Goal: Download file/media: Obtain a digital file from the website

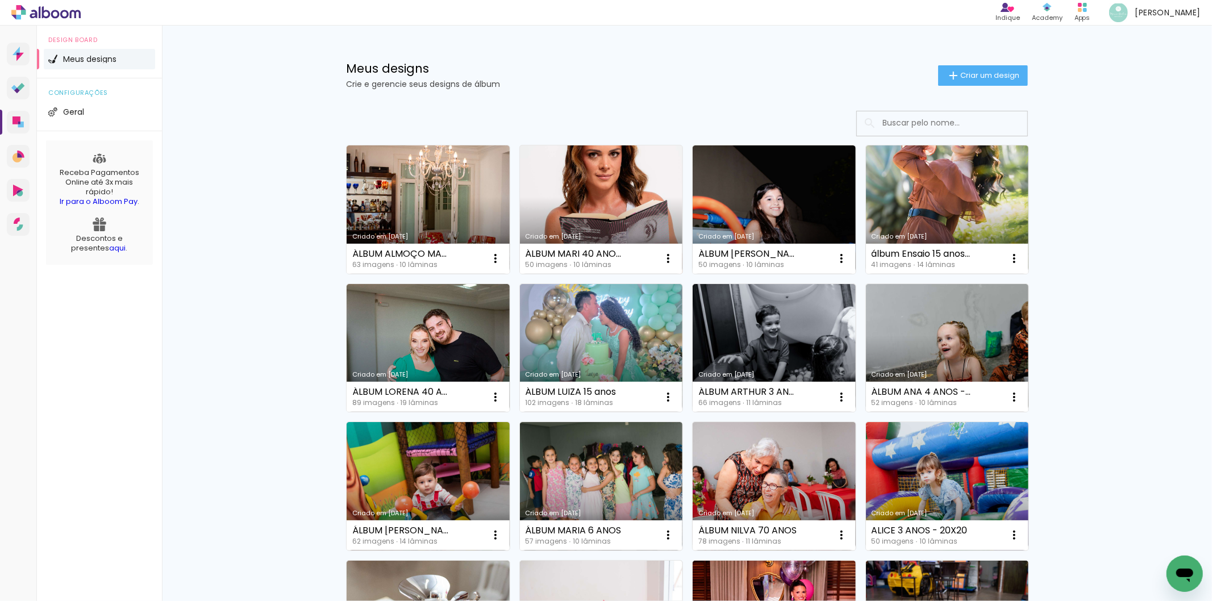
click at [616, 201] on link "Criado em [DATE]" at bounding box center [601, 209] width 163 height 128
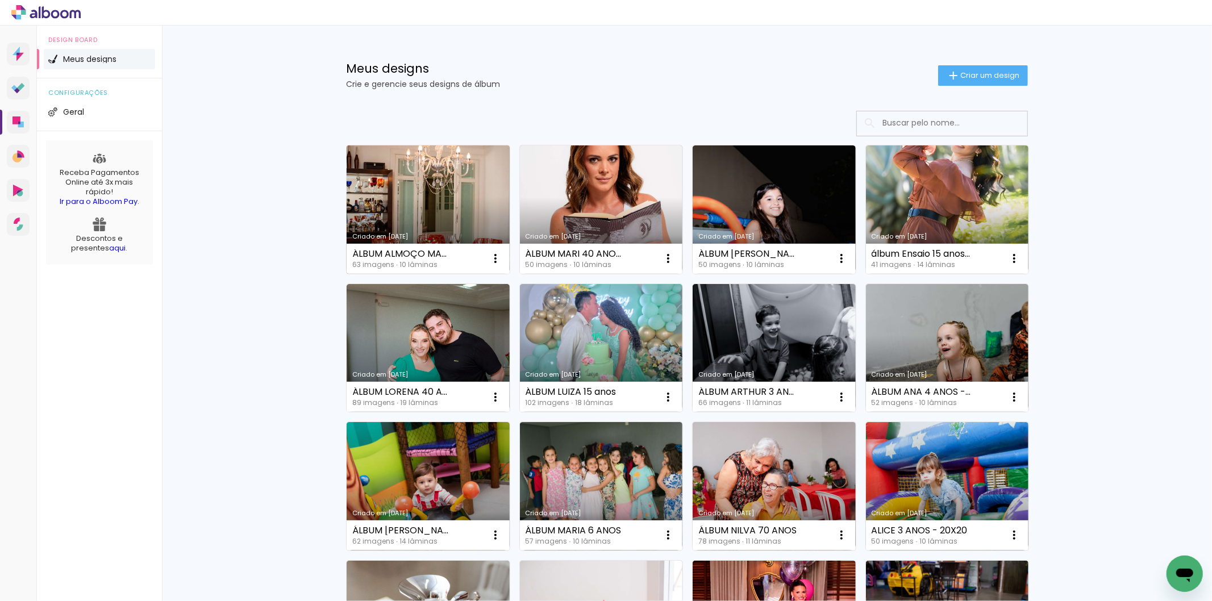
click at [432, 195] on link "Criado em [DATE]" at bounding box center [428, 209] width 163 height 128
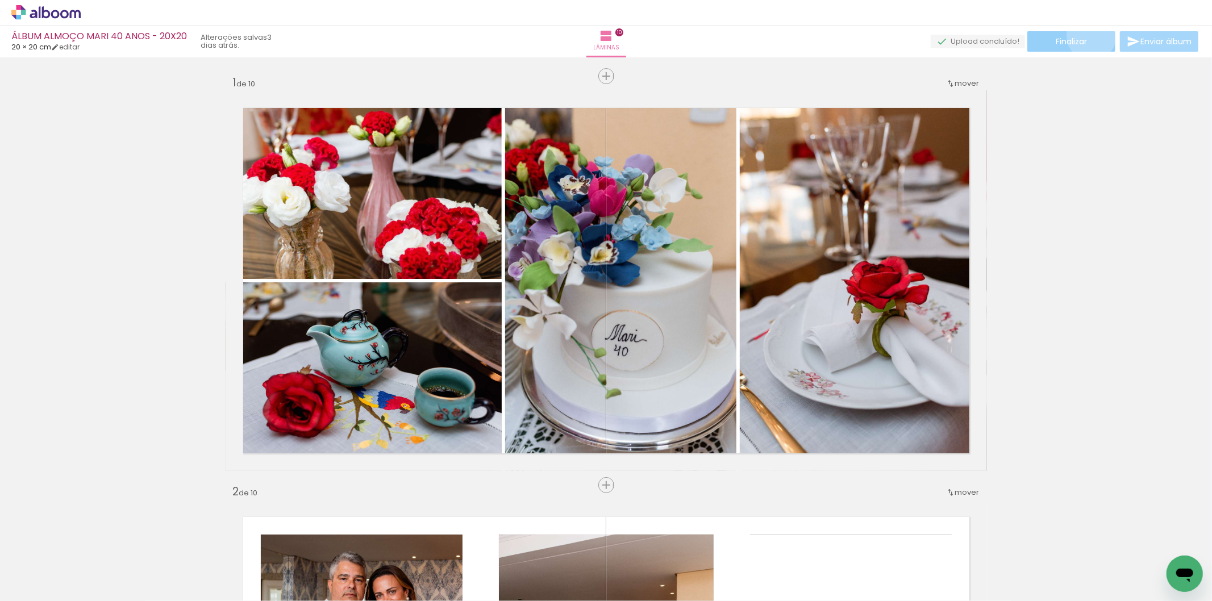
click at [1087, 35] on paper-button "Finalizar" at bounding box center [1071, 41] width 88 height 20
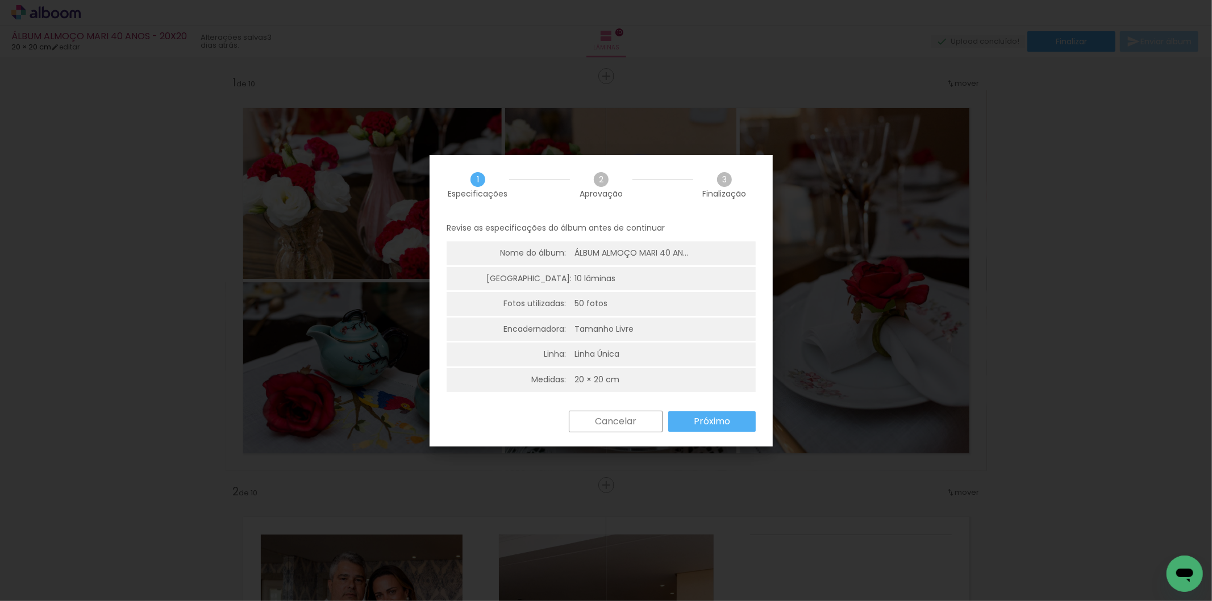
click at [0, 0] on slot "Próximo" at bounding box center [0, 0] width 0 height 0
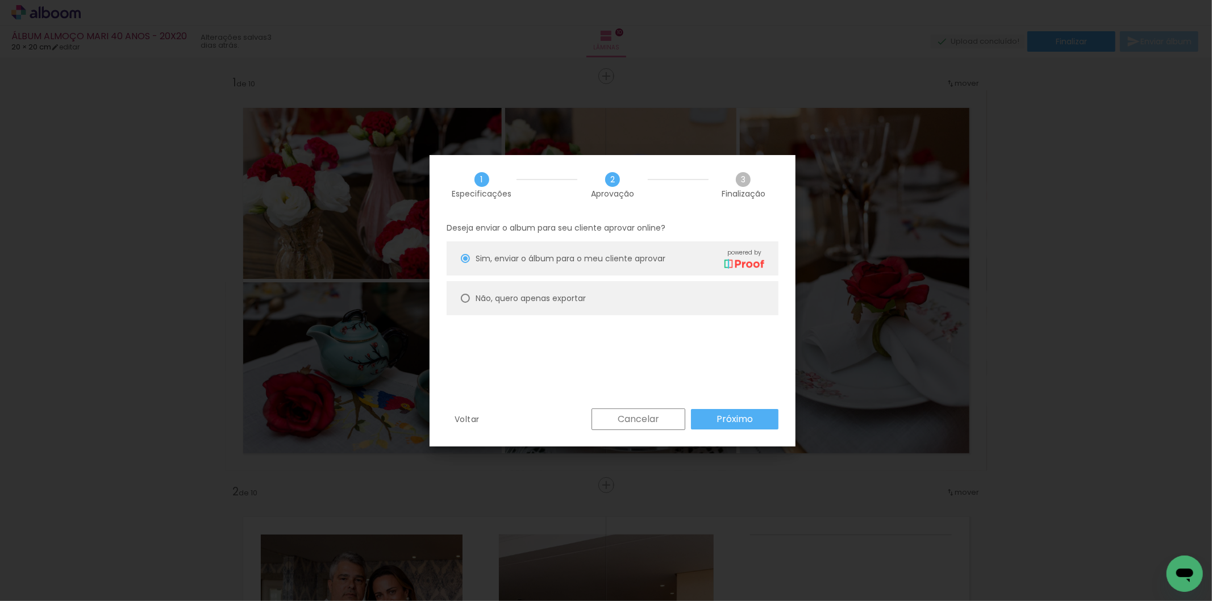
click at [541, 304] on paper-radio-button "Não, quero apenas exportar" at bounding box center [613, 298] width 332 height 34
type paper-radio-button "on"
click at [739, 427] on paper-button "Próximo" at bounding box center [734, 419] width 87 height 20
type input "Alta, 300 DPI"
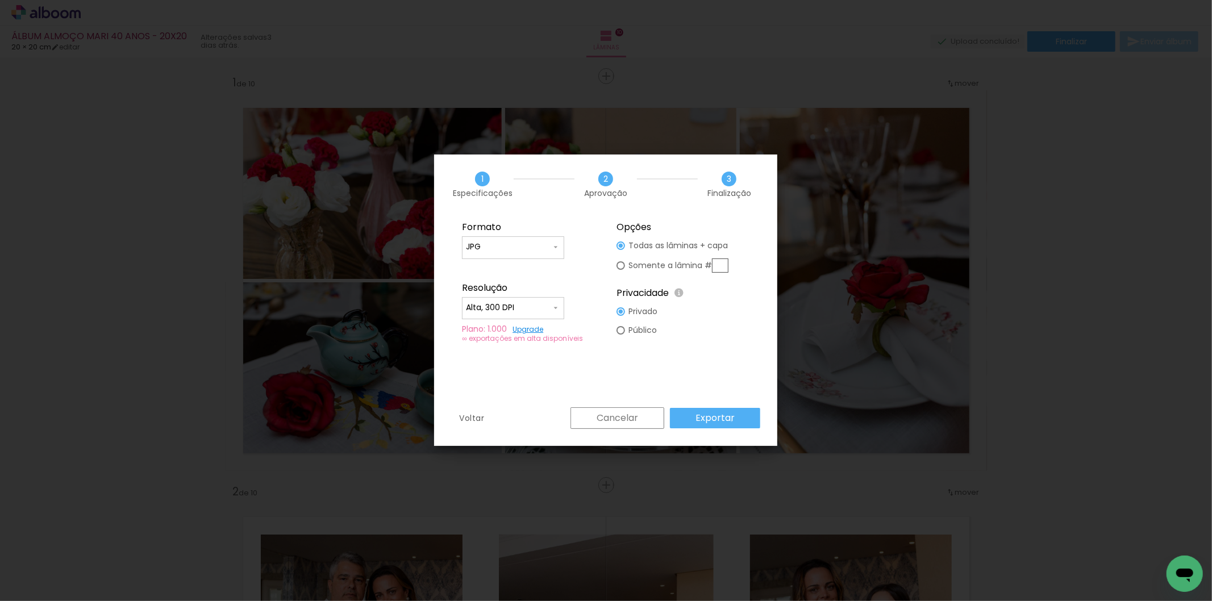
click at [0, 0] on slot "Exportar" at bounding box center [0, 0] width 0 height 0
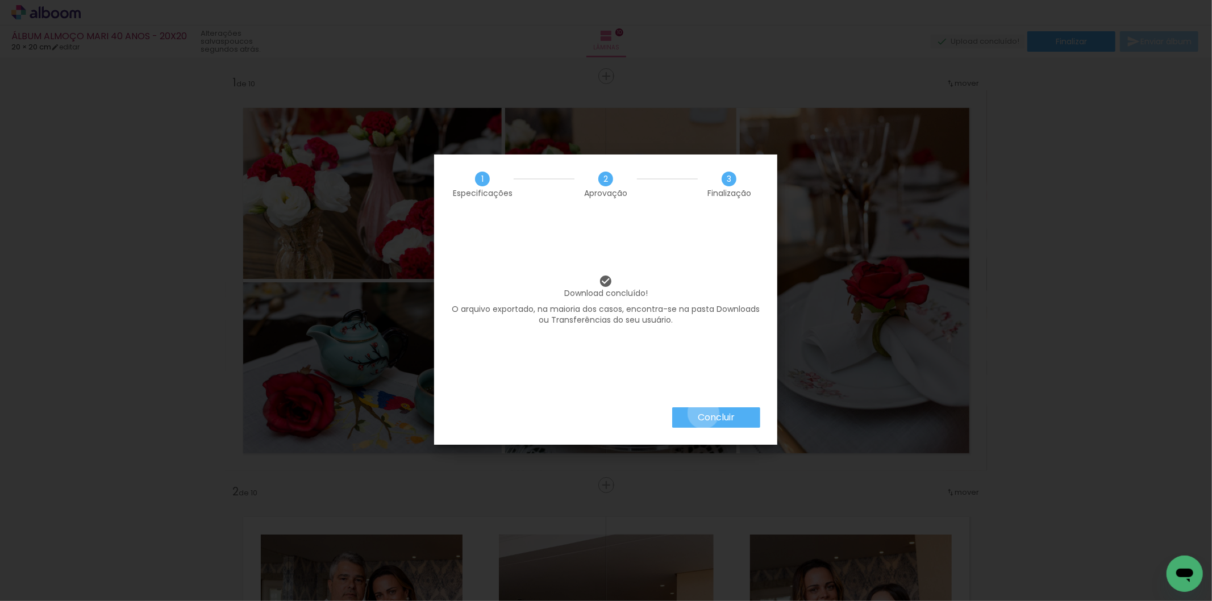
click at [0, 0] on slot "Concluir" at bounding box center [0, 0] width 0 height 0
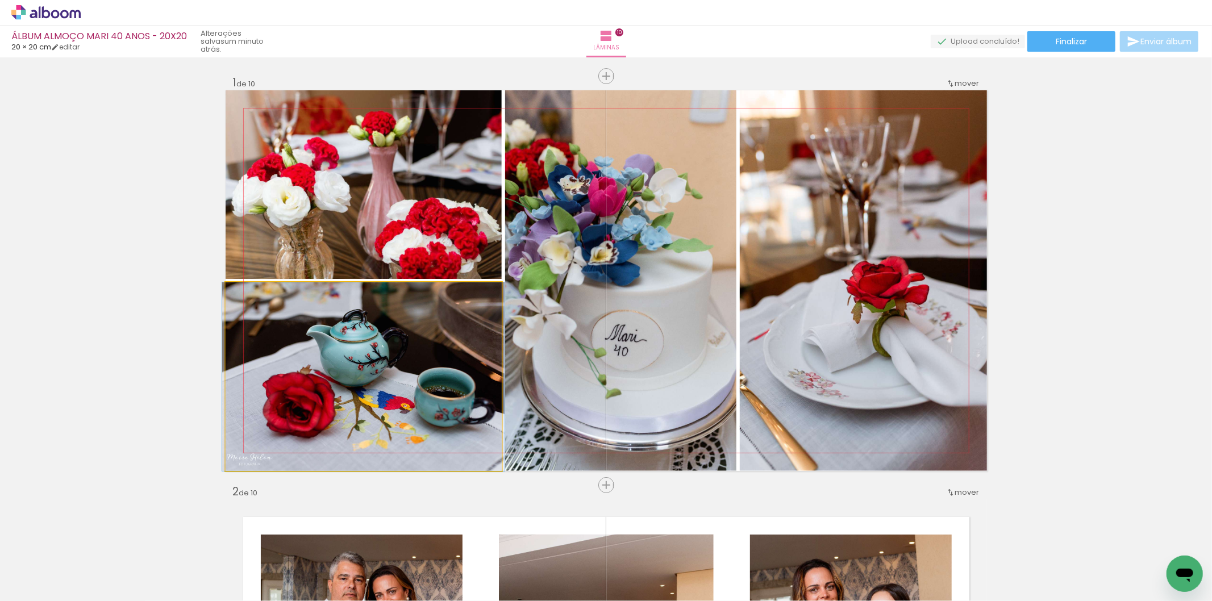
click at [398, 423] on quentale-photo at bounding box center [364, 376] width 276 height 189
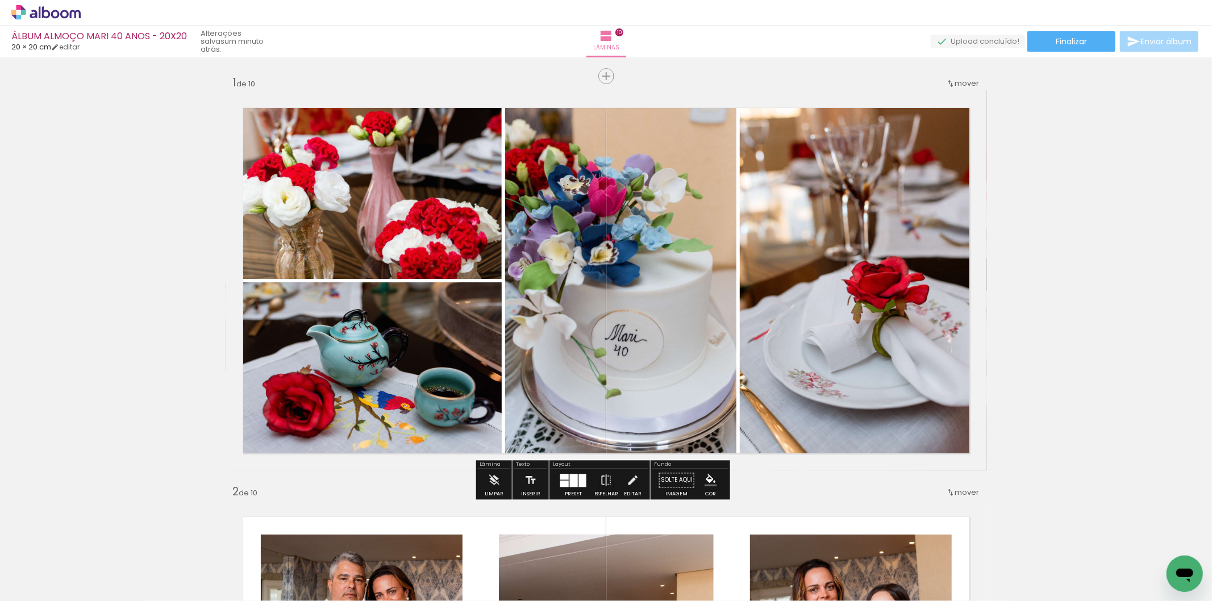
click at [398, 423] on quentale-photo at bounding box center [364, 376] width 276 height 189
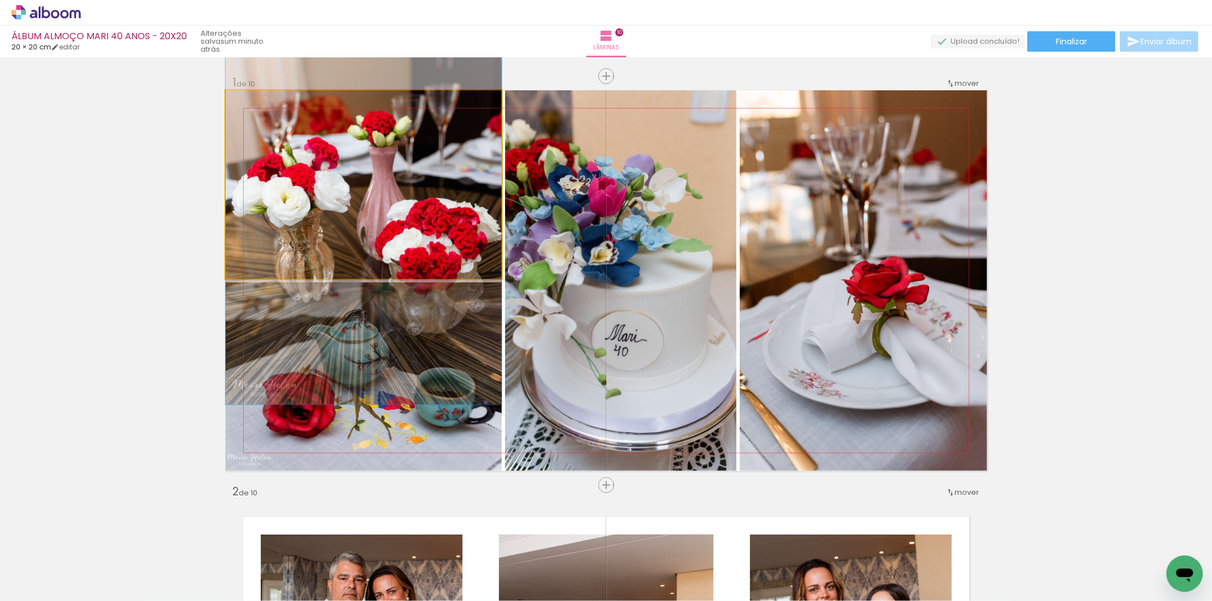
click at [243, 243] on quentale-photo at bounding box center [364, 184] width 276 height 189
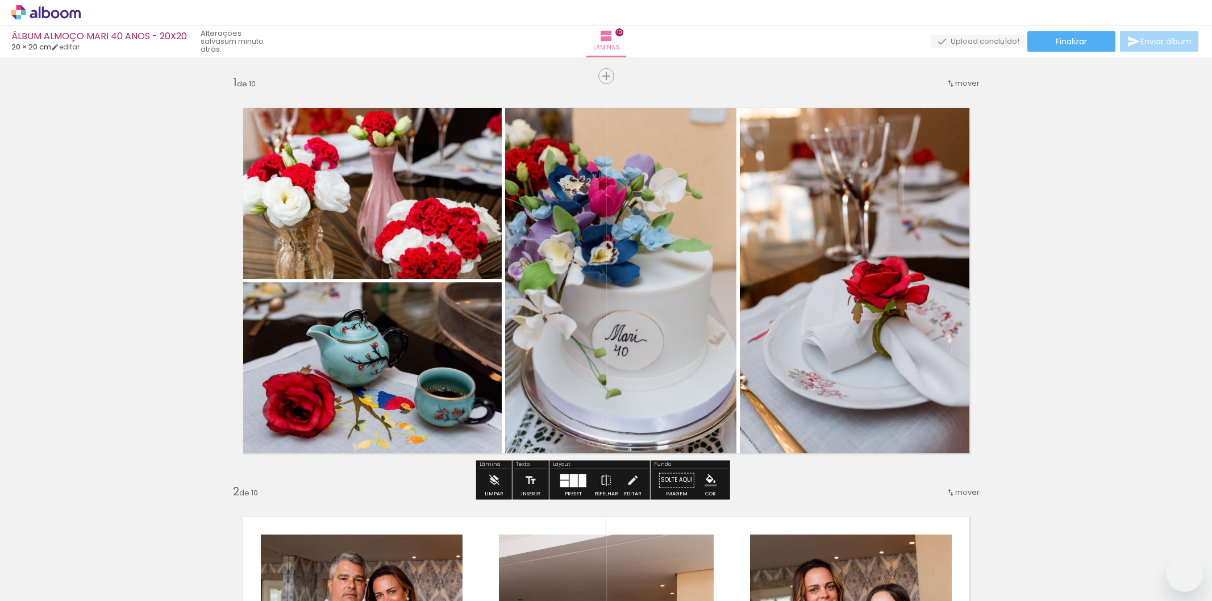
click at [302, 433] on quentale-photo at bounding box center [364, 376] width 276 height 189
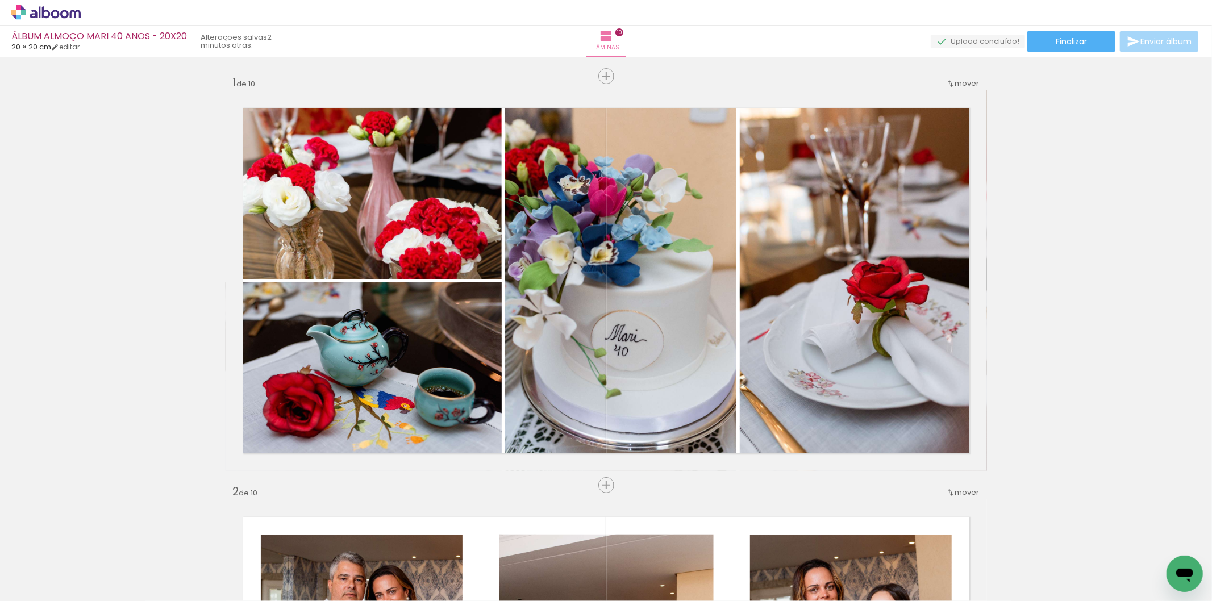
scroll to position [0, 2893]
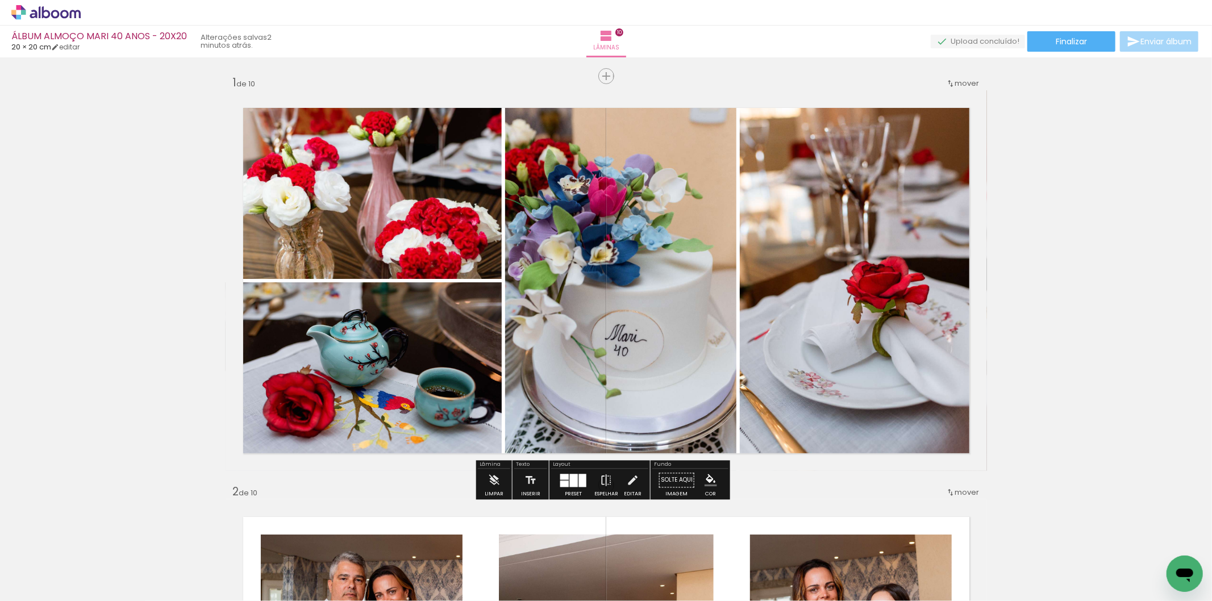
click at [20, 585] on iron-icon at bounding box center [17, 586] width 14 height 14
click at [0, 0] on input "file" at bounding box center [0, 0] width 0 height 0
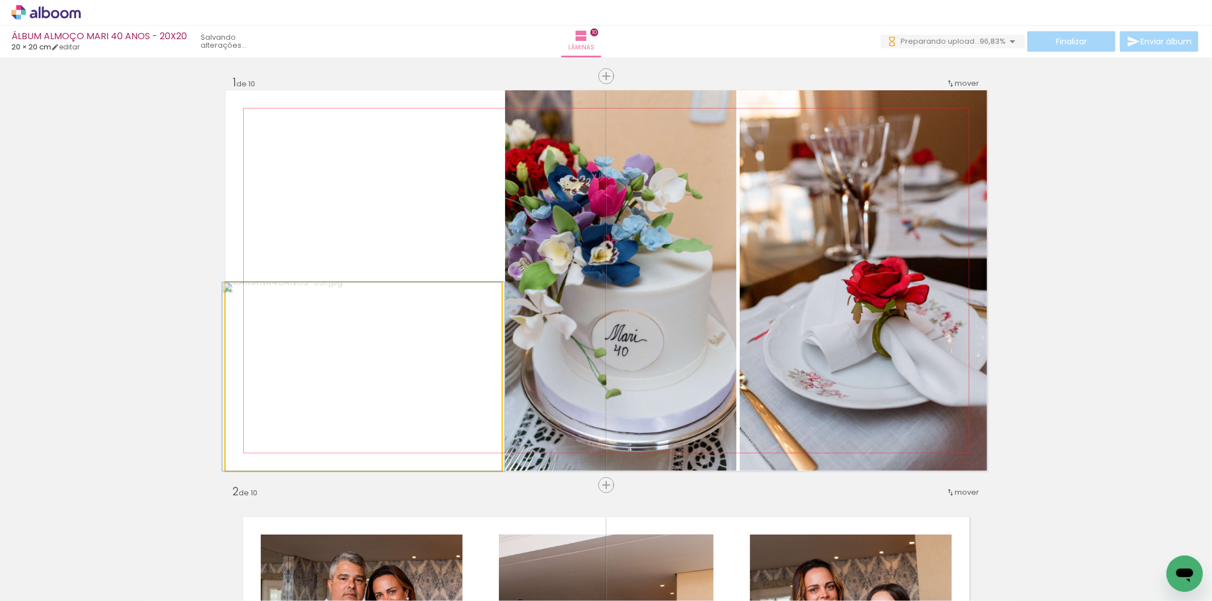
click at [362, 397] on quentale-photo at bounding box center [364, 376] width 276 height 189
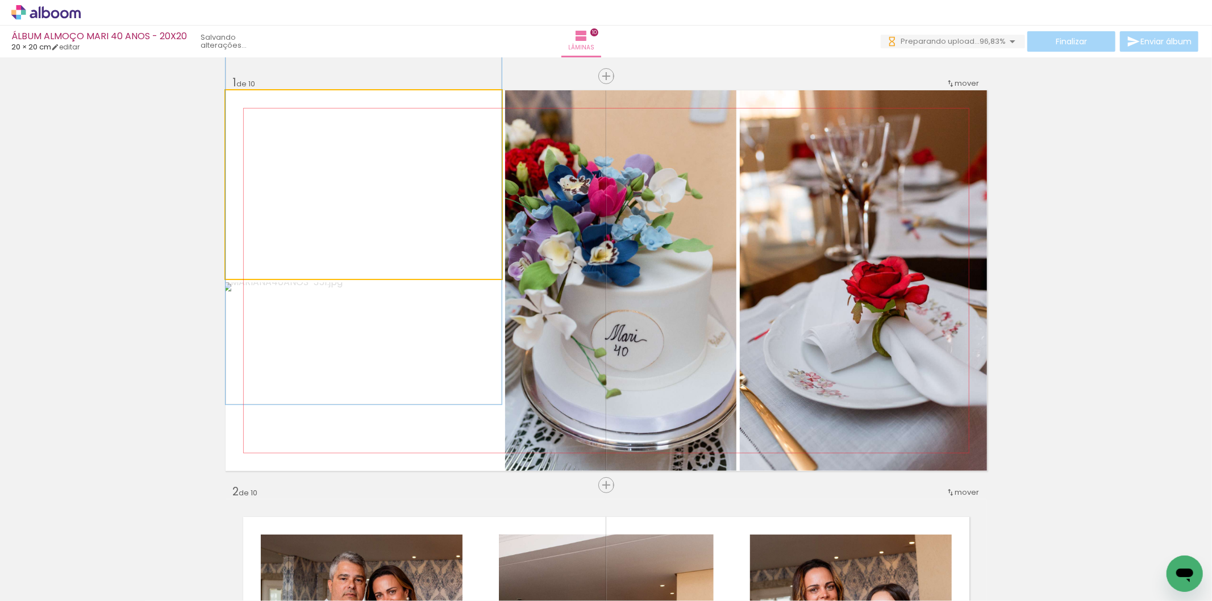
click at [298, 231] on quentale-photo at bounding box center [364, 184] width 276 height 189
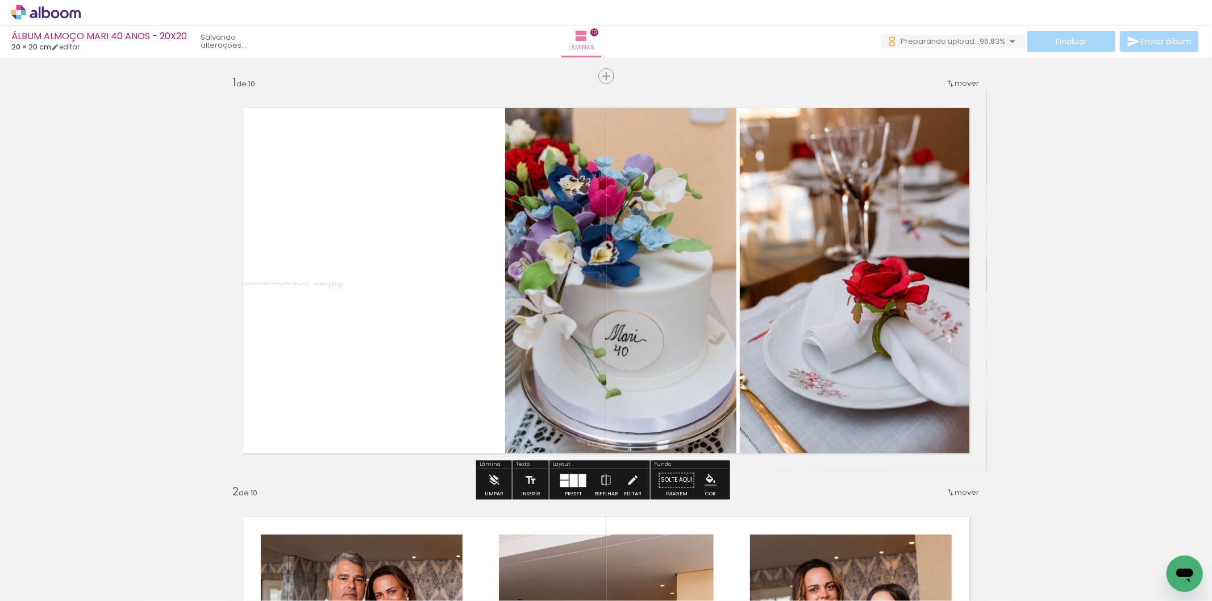
click at [400, 230] on quentale-photo at bounding box center [364, 184] width 276 height 189
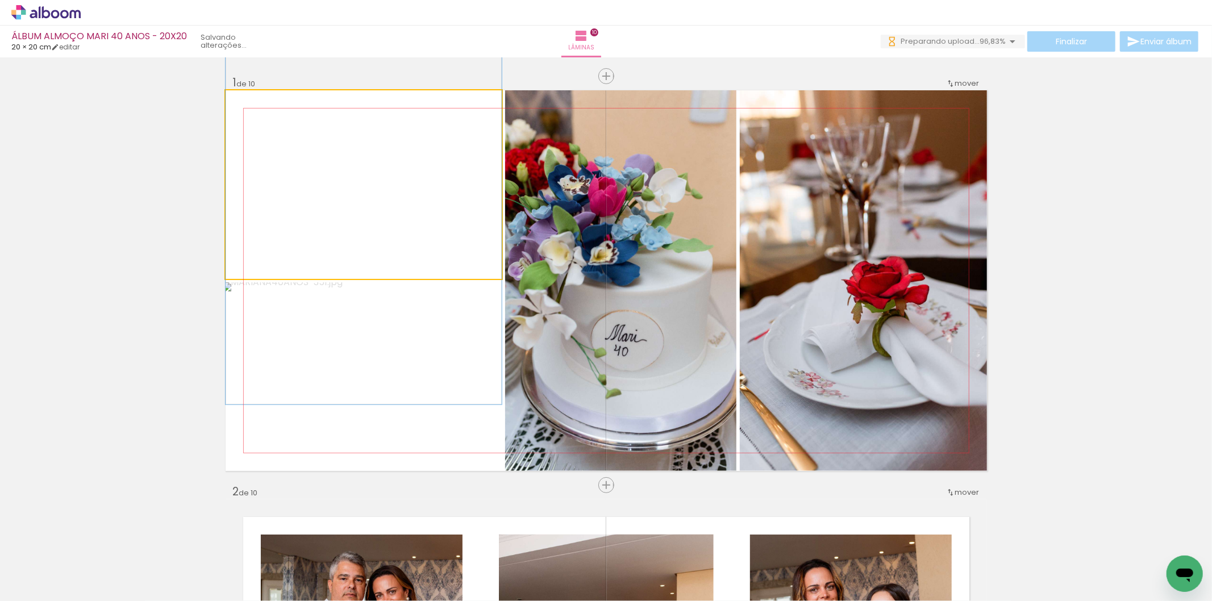
click at [400, 230] on quentale-photo at bounding box center [364, 184] width 276 height 189
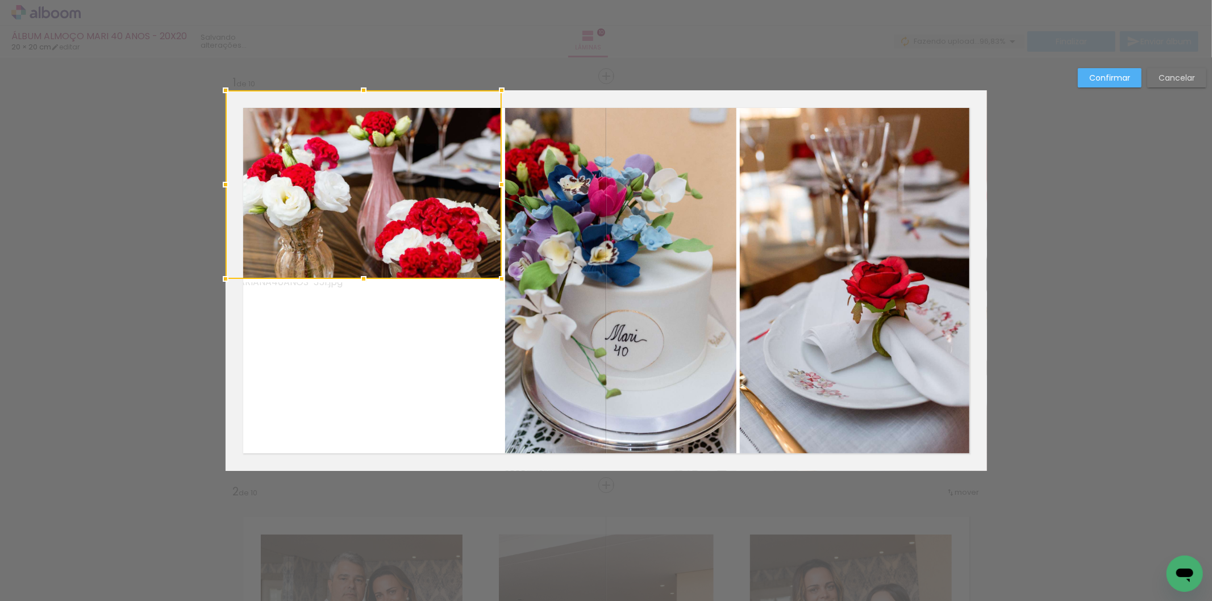
click at [400, 231] on div at bounding box center [364, 184] width 276 height 189
drag, startPoint x: 401, startPoint y: 227, endPoint x: 405, endPoint y: 212, distance: 15.8
click at [405, 212] on div at bounding box center [364, 184] width 276 height 189
drag, startPoint x: 402, startPoint y: 203, endPoint x: 403, endPoint y: 195, distance: 8.6
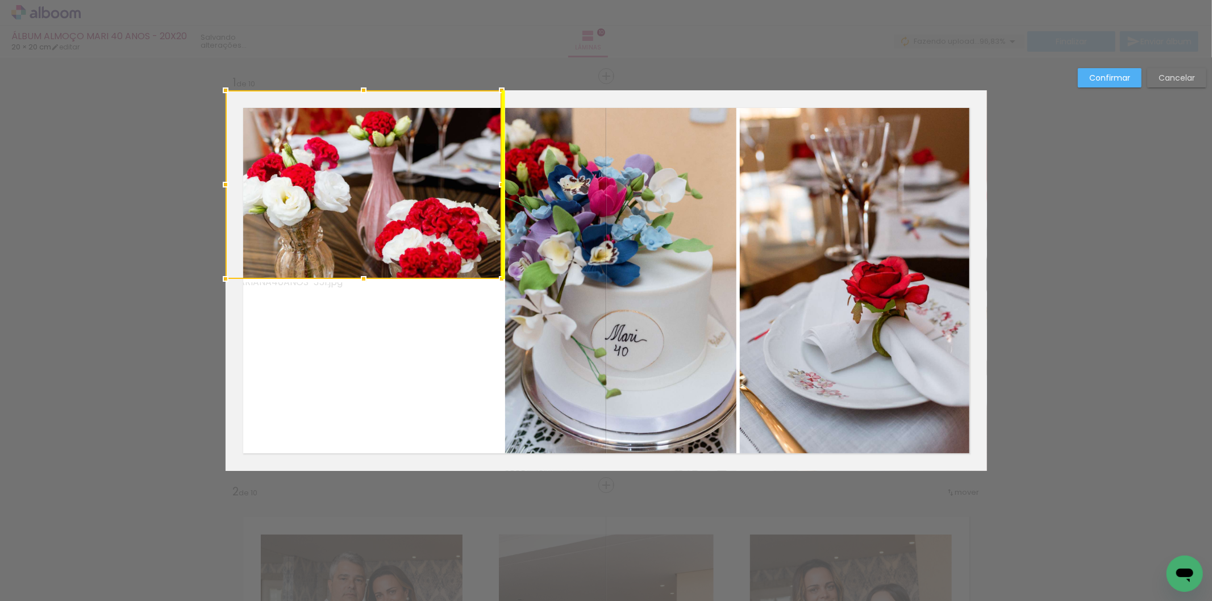
click at [403, 195] on div at bounding box center [364, 184] width 276 height 189
click at [0, 0] on slot "Cancelar" at bounding box center [0, 0] width 0 height 0
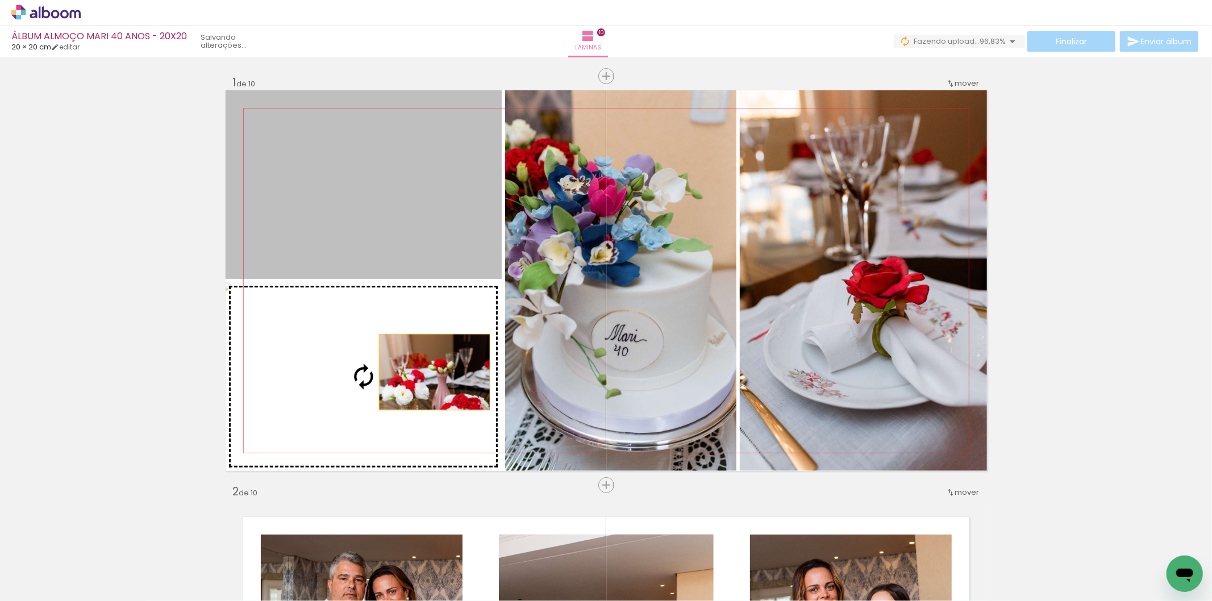
drag, startPoint x: 410, startPoint y: 236, endPoint x: 428, endPoint y: 372, distance: 136.9
click at [0, 0] on slot at bounding box center [0, 0] width 0 height 0
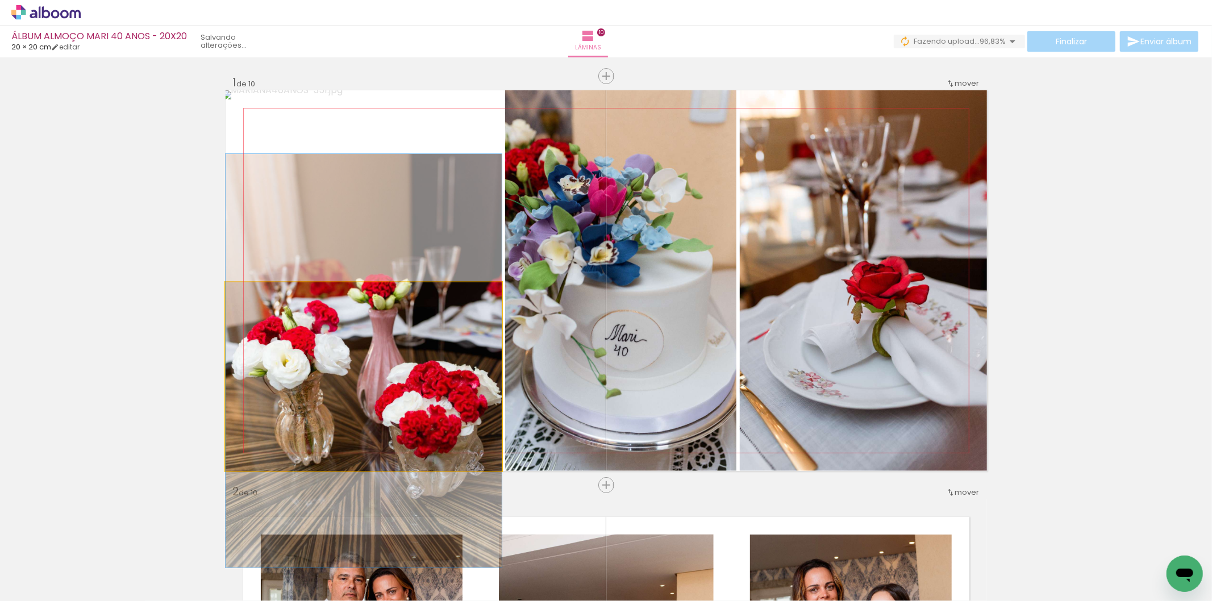
drag, startPoint x: 399, startPoint y: 374, endPoint x: 400, endPoint y: 358, distance: 15.9
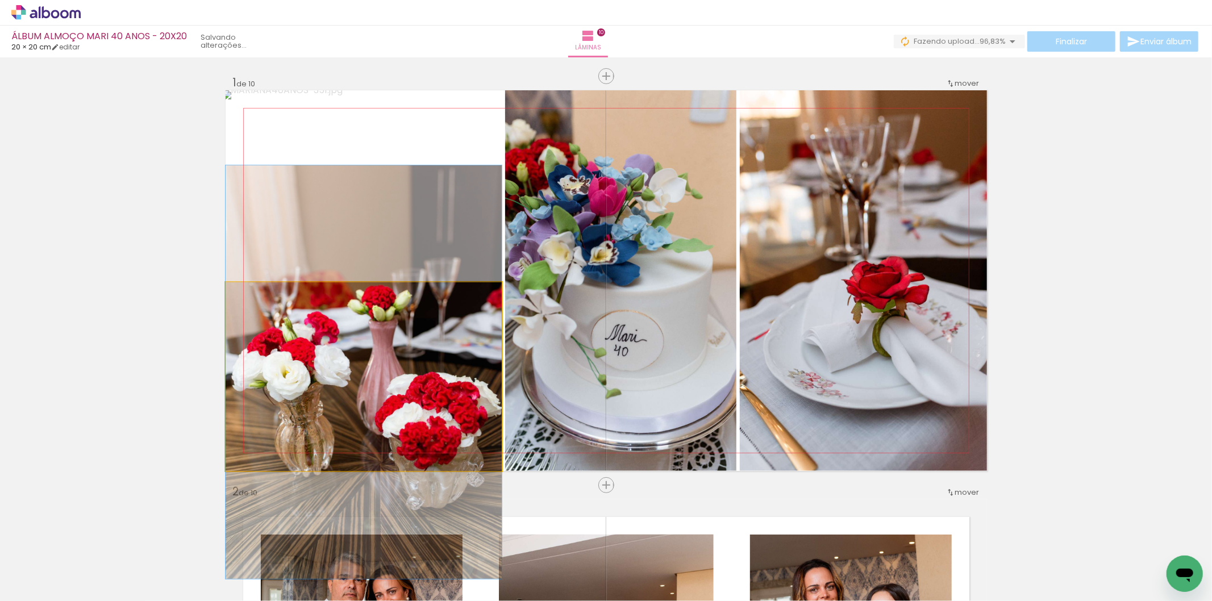
drag, startPoint x: 400, startPoint y: 352, endPoint x: 399, endPoint y: 364, distance: 11.4
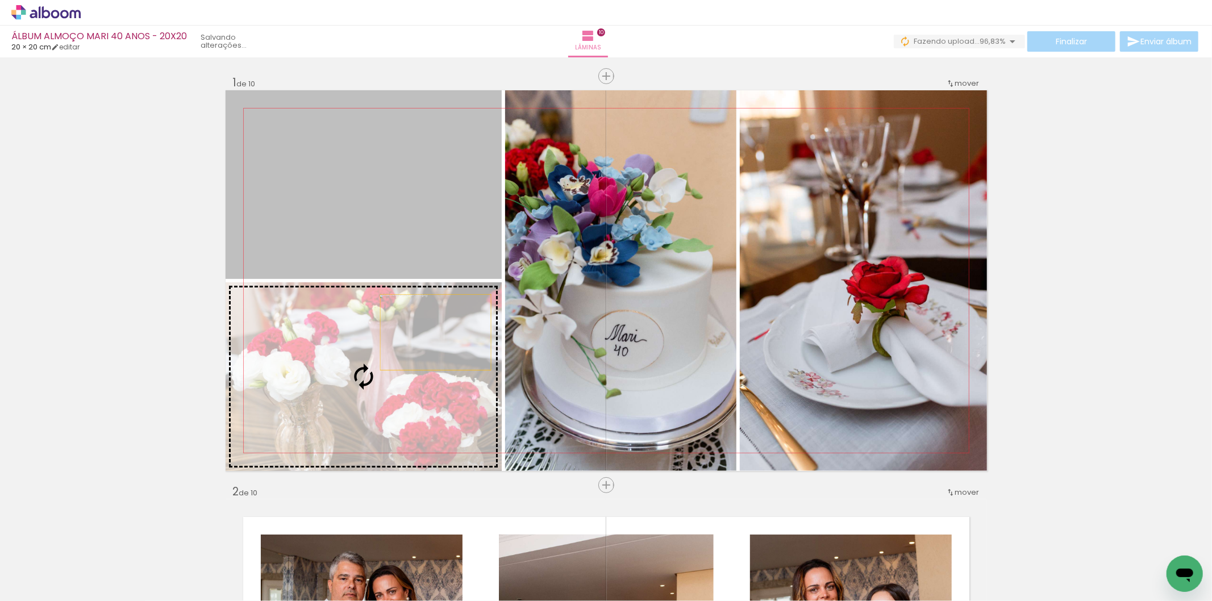
drag, startPoint x: 427, startPoint y: 226, endPoint x: 431, endPoint y: 337, distance: 110.9
click at [0, 0] on slot at bounding box center [0, 0] width 0 height 0
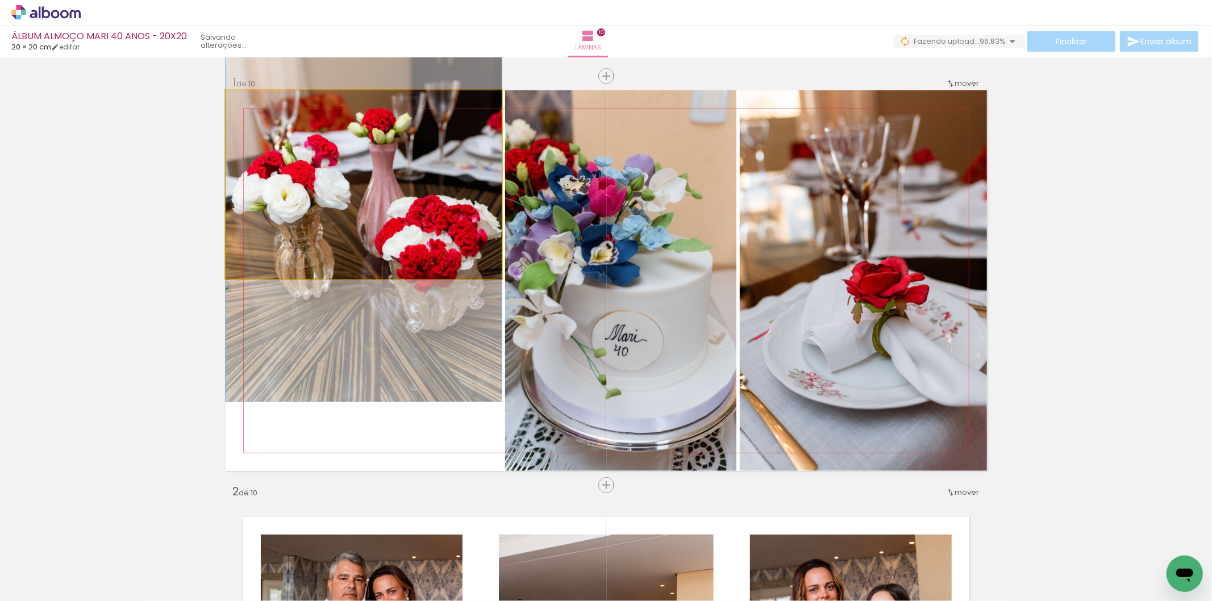
drag, startPoint x: 393, startPoint y: 198, endPoint x: 392, endPoint y: 208, distance: 10.2
click at [392, 208] on quentale-photo at bounding box center [364, 184] width 276 height 189
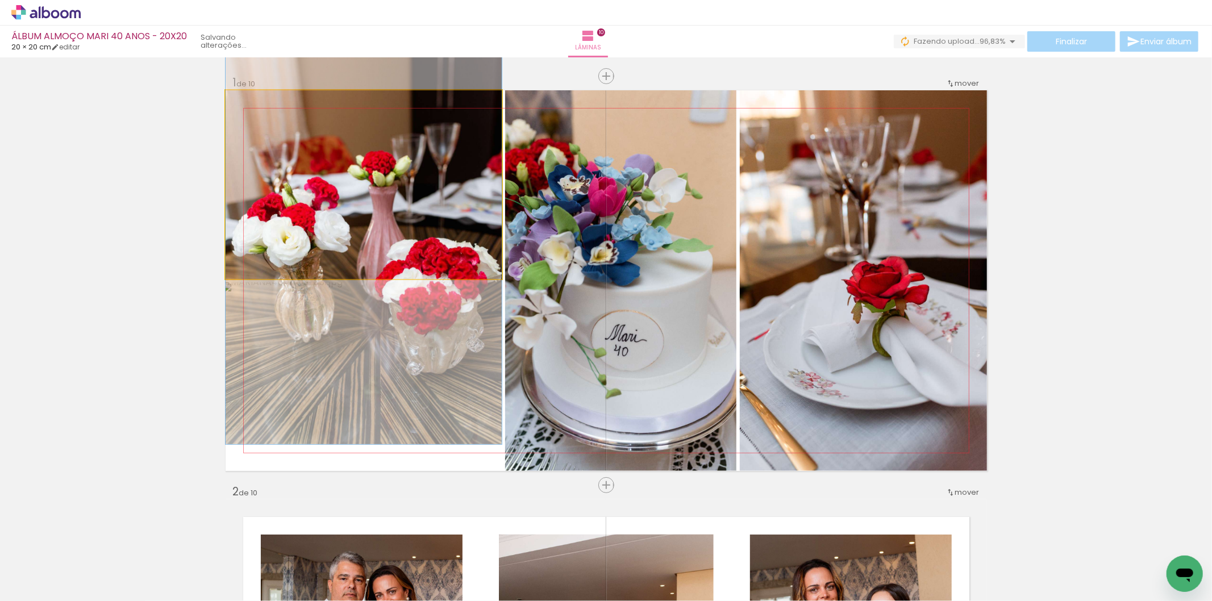
drag, startPoint x: 392, startPoint y: 208, endPoint x: 395, endPoint y: 298, distance: 89.8
click at [0, 0] on slot at bounding box center [0, 0] width 0 height 0
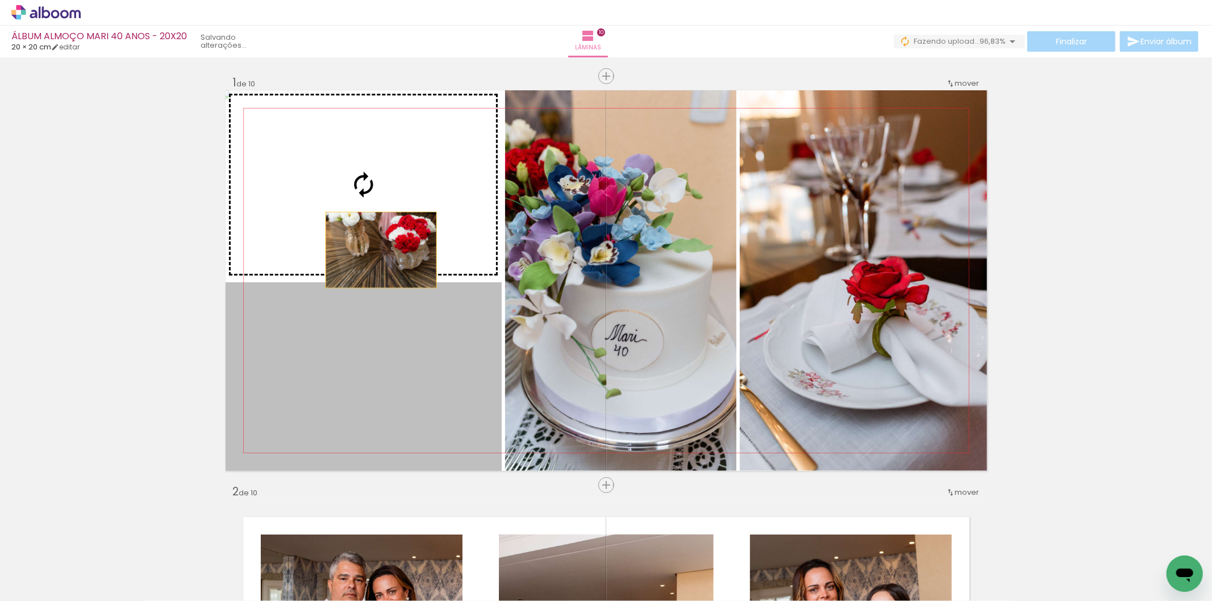
drag, startPoint x: 369, startPoint y: 369, endPoint x: 375, endPoint y: 244, distance: 125.1
click at [0, 0] on slot at bounding box center [0, 0] width 0 height 0
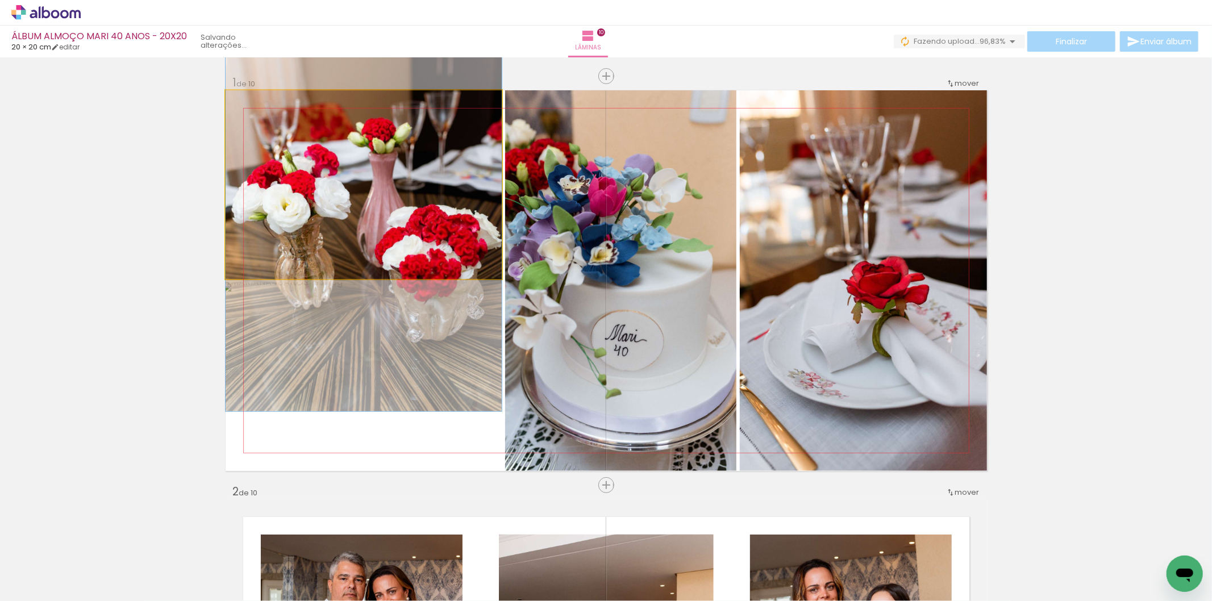
drag, startPoint x: 395, startPoint y: 223, endPoint x: 398, endPoint y: 243, distance: 20.0
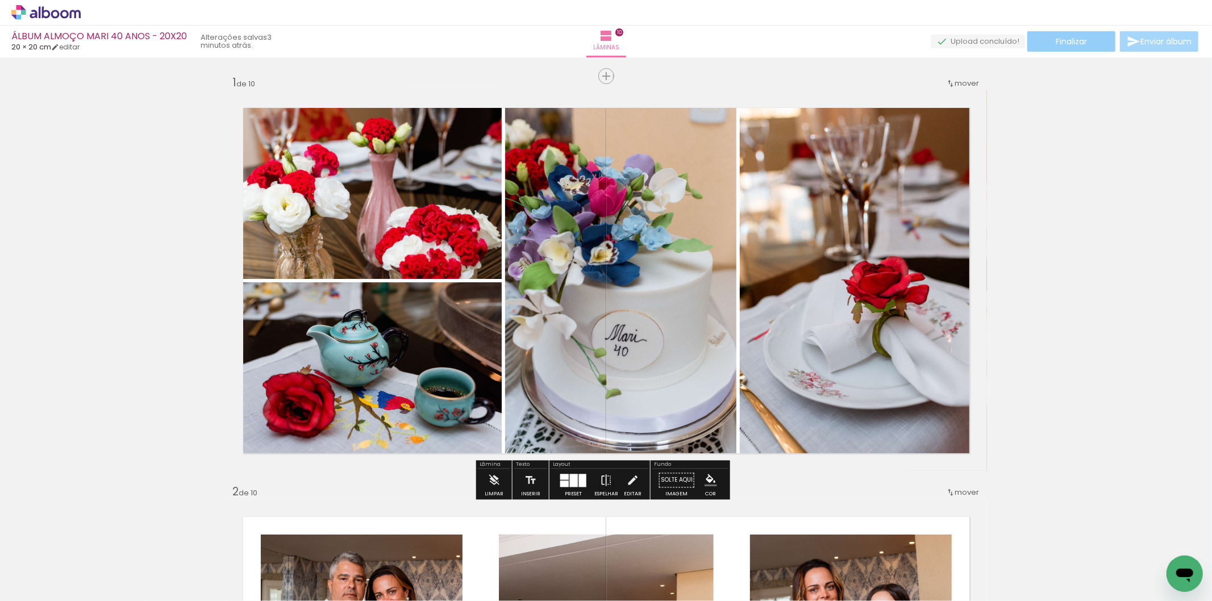
scroll to position [0, 2893]
click at [1067, 37] on span "Finalizar" at bounding box center [1071, 41] width 31 height 8
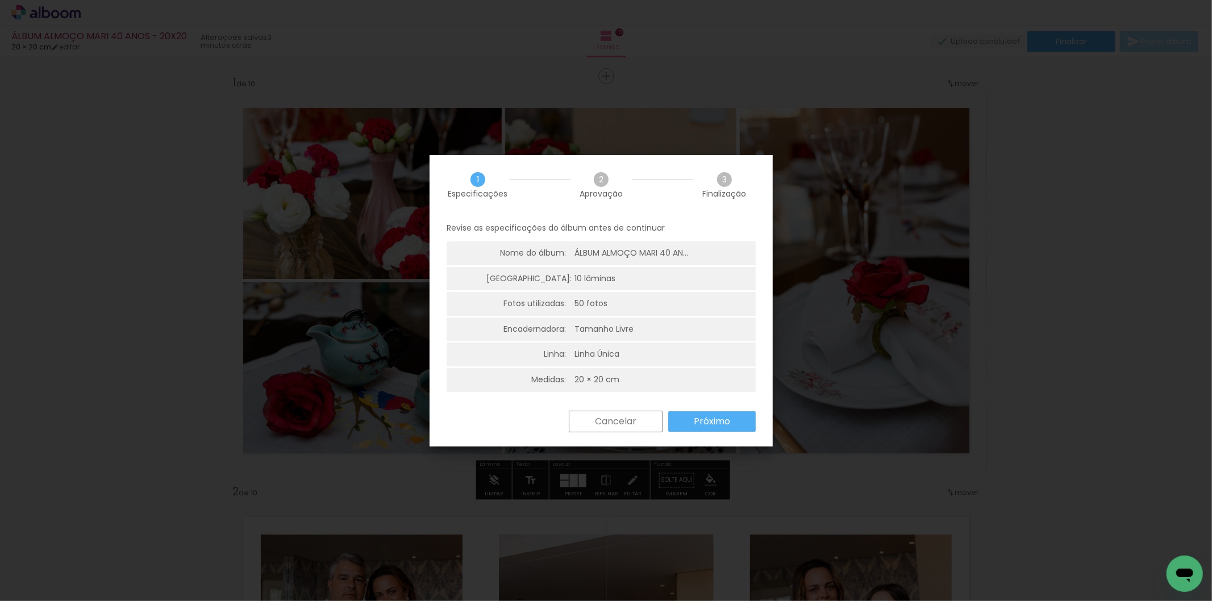
click at [682, 415] on paper-button "Próximo" at bounding box center [711, 421] width 87 height 20
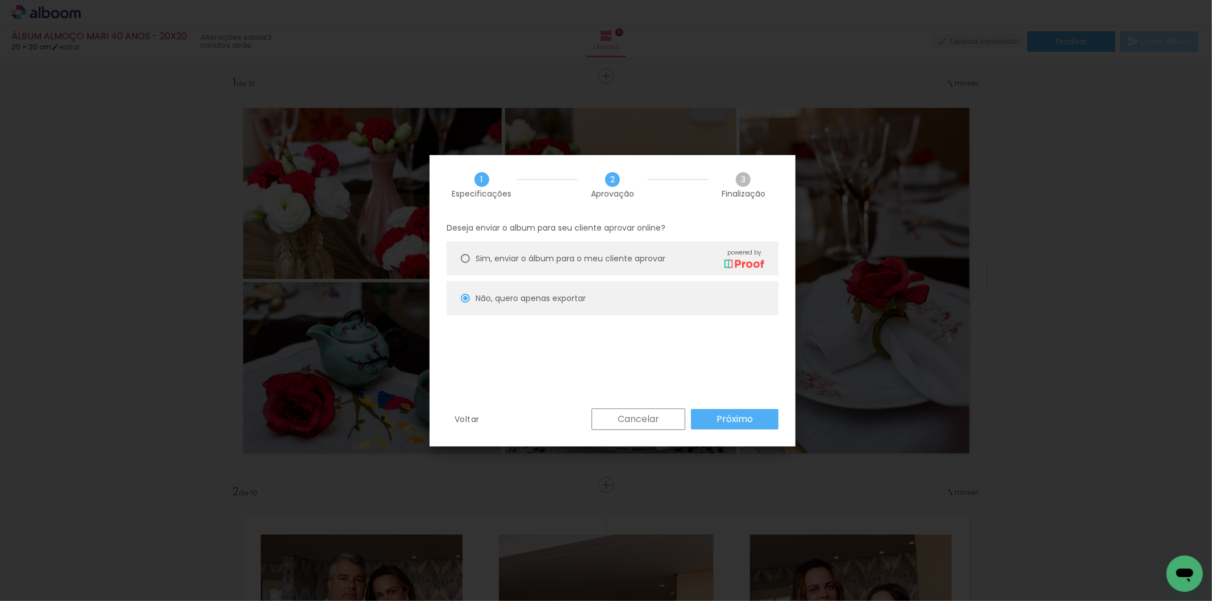
click at [462, 260] on div at bounding box center [465, 258] width 9 height 9
type paper-radio-button "on"
click at [464, 262] on div at bounding box center [465, 258] width 9 height 9
click at [474, 288] on paper-radio-button "Não, quero apenas exportar" at bounding box center [613, 298] width 332 height 34
type paper-radio-button "on"
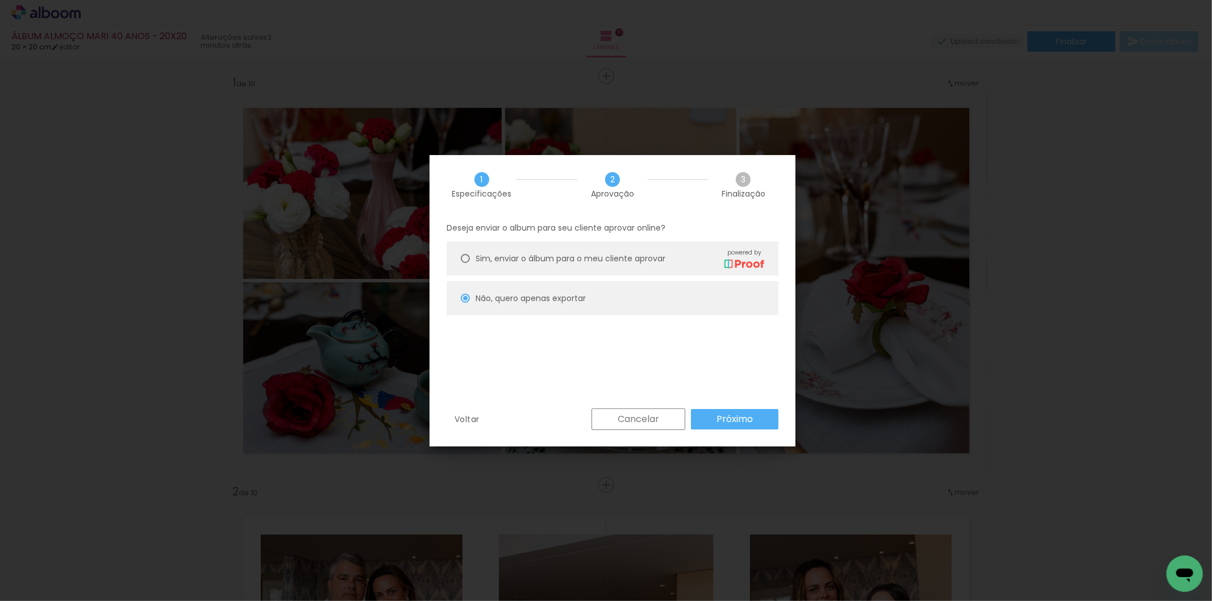
click at [0, 0] on slot "Próximo" at bounding box center [0, 0] width 0 height 0
type input "Alta, 300 DPI"
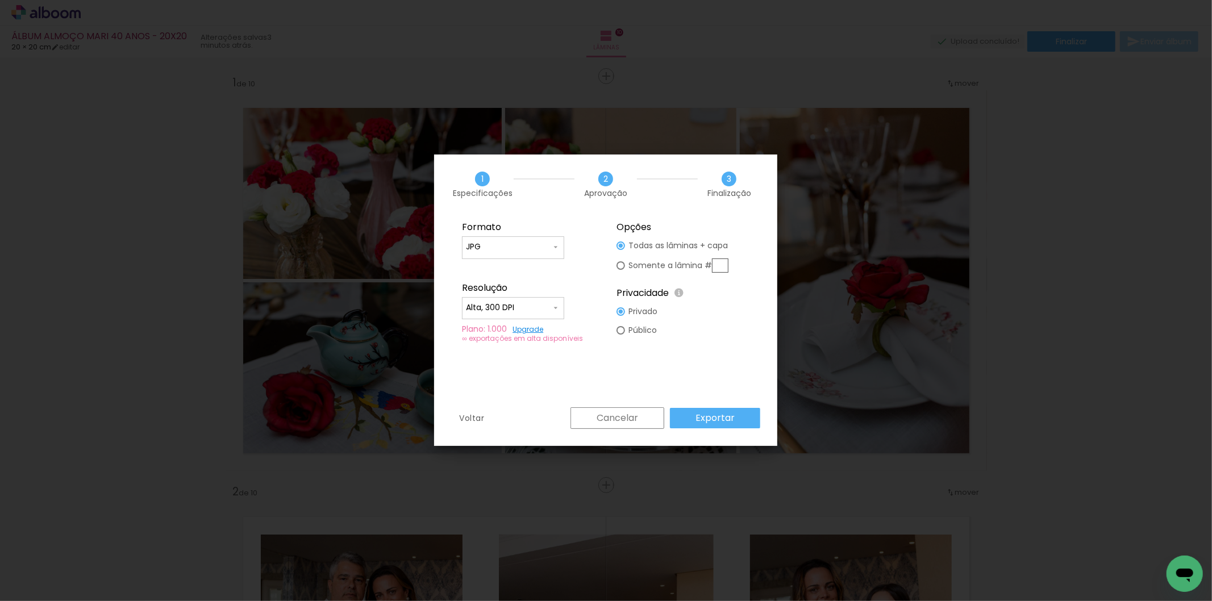
click at [0, 0] on slot "Somente a lâmina #" at bounding box center [0, 0] width 0 height 0
type paper-radio-button "on"
click at [0, 0] on slot "Somente a lâmina #" at bounding box center [0, 0] width 0 height 0
click at [722, 261] on input "text" at bounding box center [720, 265] width 16 height 14
type input "1"
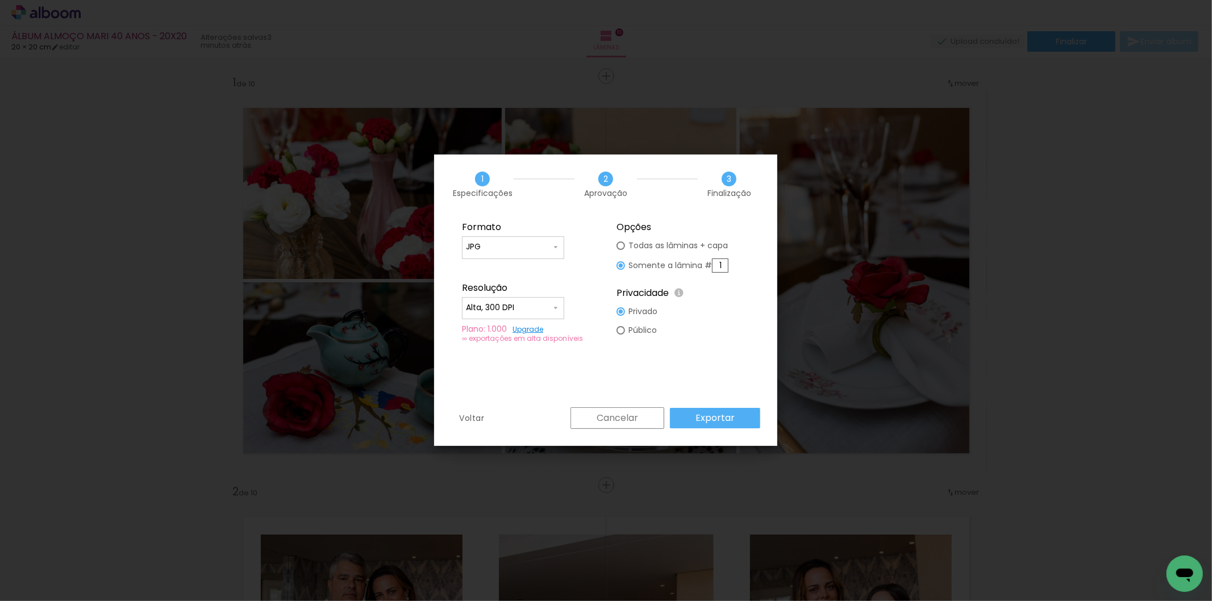
click at [0, 0] on slot "Exportar" at bounding box center [0, 0] width 0 height 0
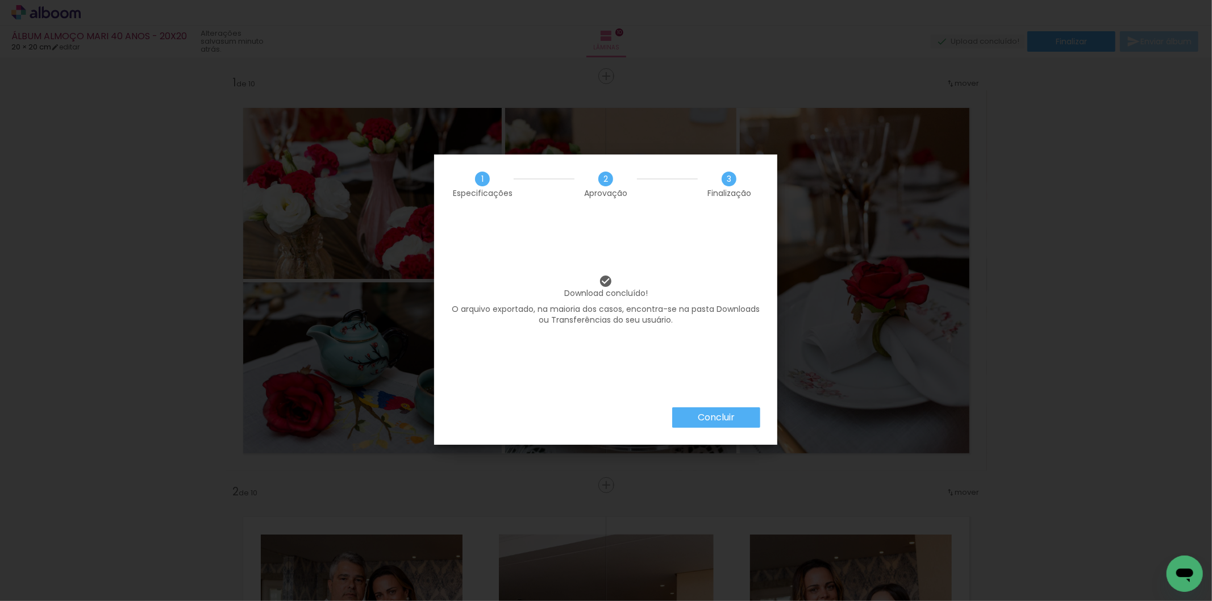
scroll to position [0, 2893]
click at [670, 419] on div "Concluir" at bounding box center [605, 425] width 343 height 37
click at [691, 423] on paper-button "Concluir" at bounding box center [716, 417] width 88 height 20
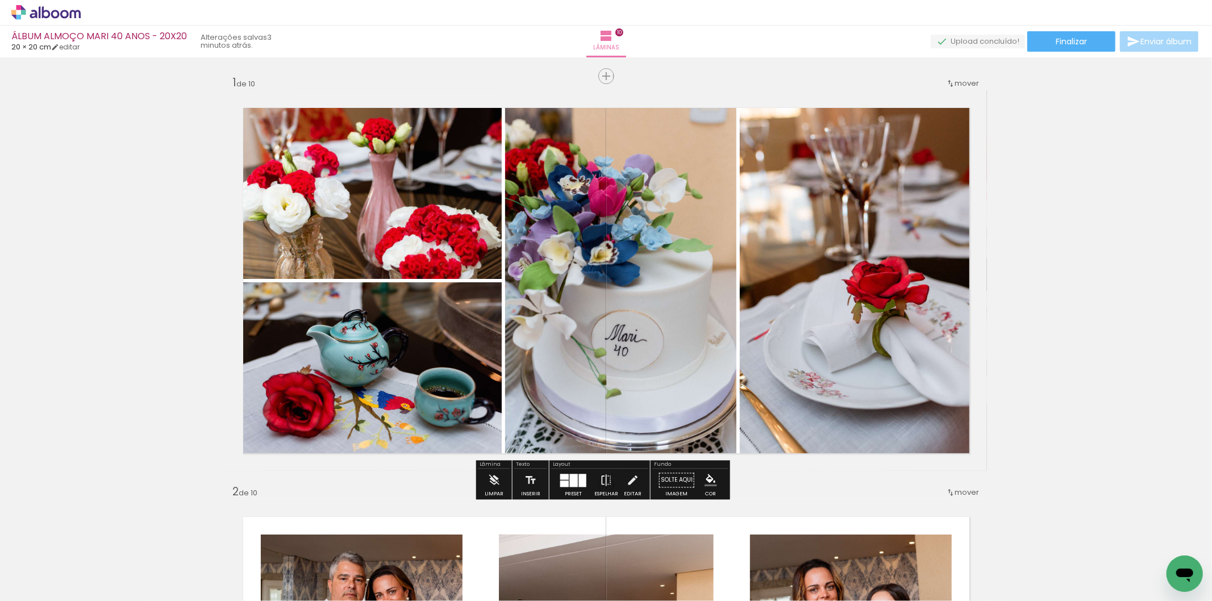
scroll to position [0, 2893]
